Goal: Task Accomplishment & Management: Use online tool/utility

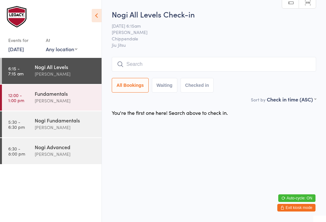
click at [137, 62] on input "search" at bounding box center [214, 64] width 204 height 15
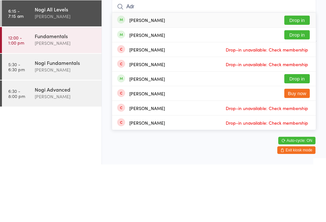
type input "Adr"
click at [297, 88] on button "Drop in" at bounding box center [296, 92] width 25 height 9
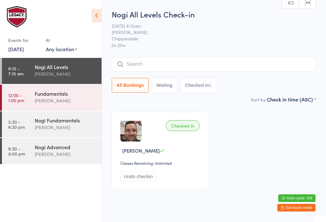
click at [208, 70] on input "search" at bounding box center [214, 64] width 204 height 15
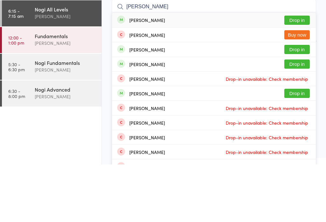
type input "Anton f"
click at [303, 73] on button "Drop in" at bounding box center [296, 77] width 25 height 9
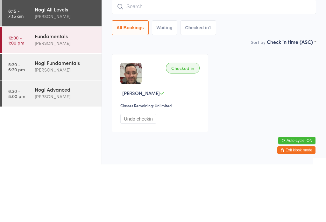
scroll to position [16, 0]
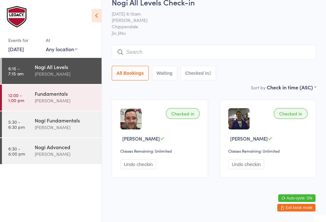
click at [199, 45] on input "search" at bounding box center [214, 52] width 204 height 15
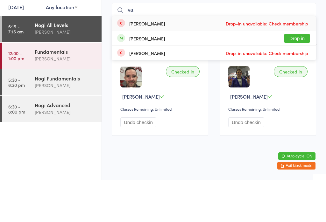
type input "Iva"
click at [294, 76] on button "Drop in" at bounding box center [296, 80] width 25 height 9
